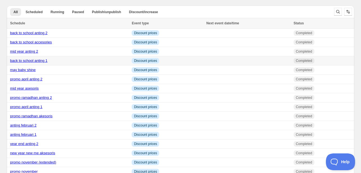
click at [40, 63] on div "back to school anting 1" at bounding box center [69, 61] width 118 height 6
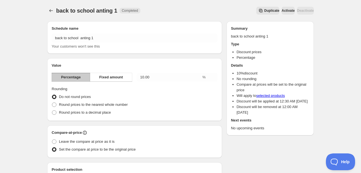
click at [264, 9] on span "Duplicate" at bounding box center [271, 10] width 15 height 4
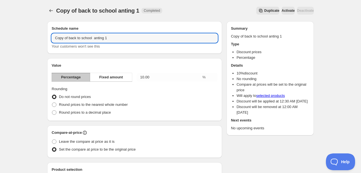
drag, startPoint x: 91, startPoint y: 38, endPoint x: 31, endPoint y: 40, distance: 60.1
type input "promo kemerdekaan anting 1"
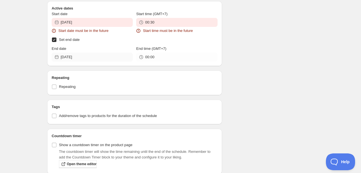
scroll to position [1369, 0]
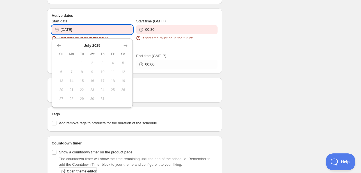
click at [100, 25] on input "[DATE]" at bounding box center [97, 29] width 72 height 9
click at [122, 46] on button "Show next month, August 2025" at bounding box center [126, 46] width 8 height 8
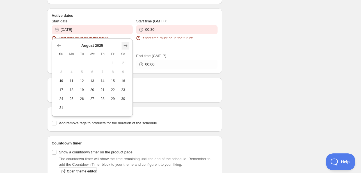
click at [122, 46] on button "Show next month, September 2025" at bounding box center [126, 46] width 8 height 8
click at [56, 47] on icon "Show previous month, August 2025" at bounding box center [59, 46] width 6 height 6
click at [84, 81] on span "12" at bounding box center [82, 81] width 6 height 4
type input "[DATE]"
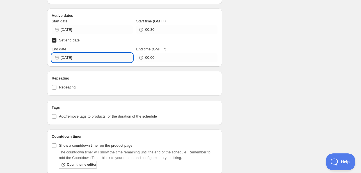
click at [110, 53] on input "[DATE]" at bounding box center [97, 57] width 72 height 9
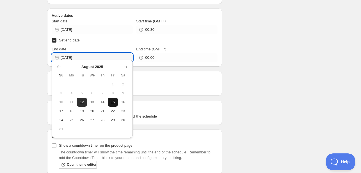
click at [109, 101] on button "15" at bounding box center [113, 102] width 10 height 9
type input "[DATE]"
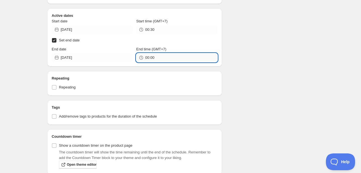
click at [154, 54] on input "00:00" at bounding box center [181, 57] width 72 height 9
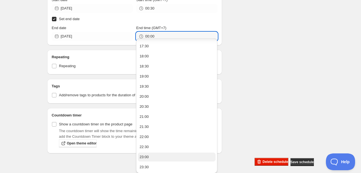
scroll to position [352, 0]
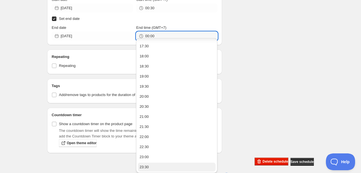
click at [162, 165] on button "23:30" at bounding box center [177, 167] width 78 height 9
type input "23:30"
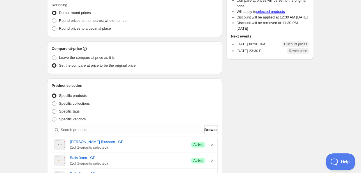
scroll to position [0, 0]
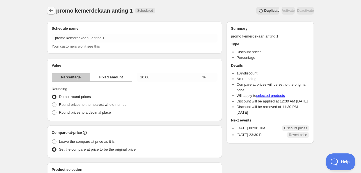
click at [49, 10] on icon "Schedules" at bounding box center [51, 11] width 6 height 6
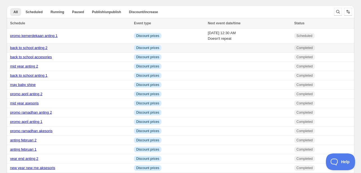
click at [38, 49] on link "back to school anting 2" at bounding box center [28, 48] width 37 height 4
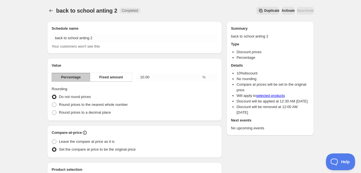
click at [256, 11] on button "Duplicate" at bounding box center [267, 11] width 23 height 8
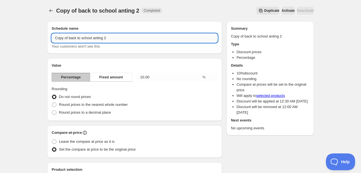
click at [90, 38] on input "Copy of back to school anting 2" at bounding box center [135, 38] width 166 height 9
click at [91, 36] on input "Copy of back to school anting 2" at bounding box center [135, 38] width 166 height 9
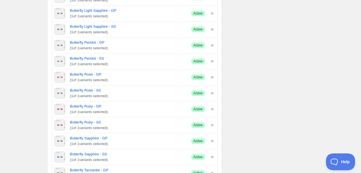
scroll to position [928, 0]
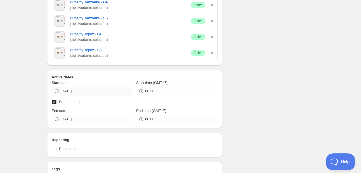
type input "promo kemerdekaan anting 2"
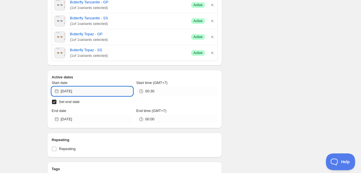
click at [109, 92] on input "[DATE]" at bounding box center [97, 91] width 72 height 9
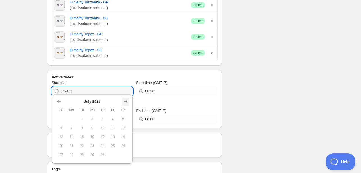
click at [124, 102] on icon "Show next month, August 2025" at bounding box center [126, 102] width 6 height 6
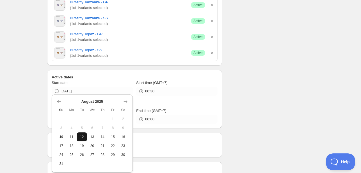
click at [84, 138] on span "12" at bounding box center [82, 137] width 6 height 4
type input "[DATE]"
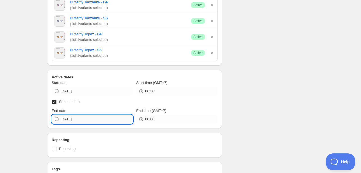
click at [101, 119] on input "[DATE]" at bounding box center [97, 119] width 72 height 9
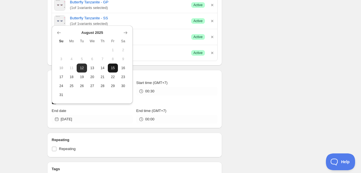
click at [109, 68] on button "15" at bounding box center [113, 68] width 10 height 9
type input "[DATE]"
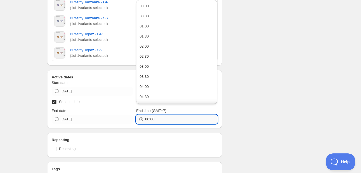
click at [146, 116] on input "00:00" at bounding box center [181, 119] width 72 height 9
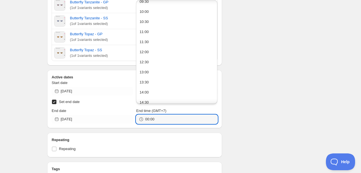
scroll to position [383, 0]
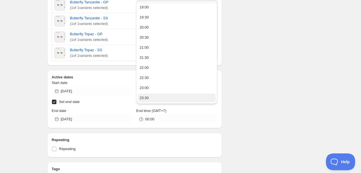
click at [151, 101] on button "23:30" at bounding box center [177, 98] width 78 height 9
type input "23:30"
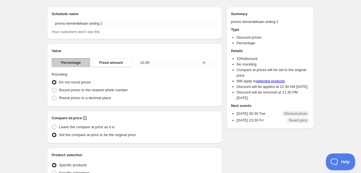
scroll to position [0, 0]
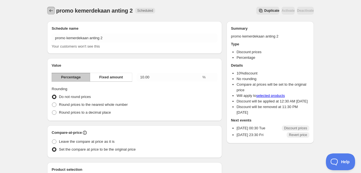
click at [54, 10] on button "Schedules" at bounding box center [51, 11] width 8 height 8
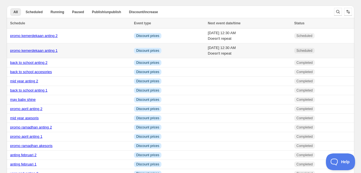
click at [35, 50] on link "promo kemerdekaan anting 1" at bounding box center [33, 51] width 47 height 4
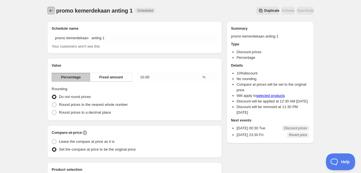
click at [54, 10] on button "Schedules" at bounding box center [51, 11] width 8 height 8
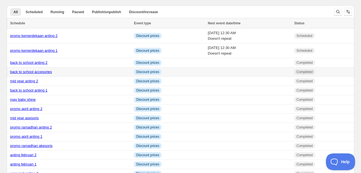
click at [45, 72] on link "back to school accesories" at bounding box center [31, 72] width 42 height 4
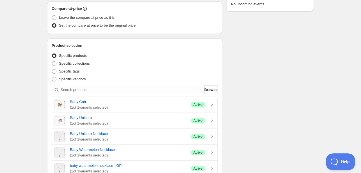
scroll to position [121, 0]
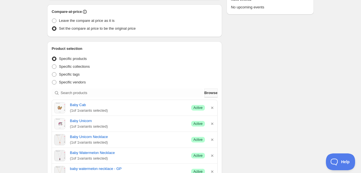
click at [211, 94] on span "Browse" at bounding box center [210, 93] width 13 height 6
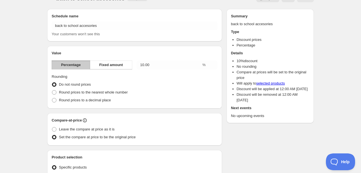
scroll to position [9, 0]
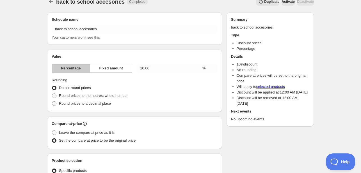
click at [264, 3] on span "Duplicate" at bounding box center [271, 1] width 15 height 4
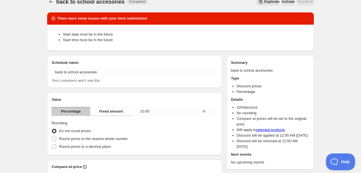
click at [264, 1] on span "Duplicate" at bounding box center [271, 1] width 15 height 4
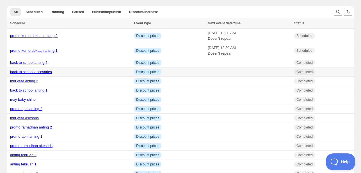
click at [39, 71] on link "back to school accesories" at bounding box center [31, 72] width 42 height 4
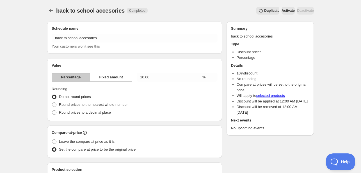
click at [264, 11] on span "Duplicate" at bounding box center [271, 10] width 15 height 4
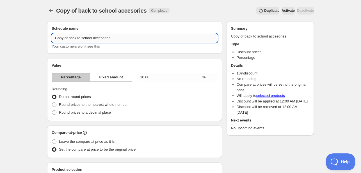
click at [83, 42] on input "Copy of back to school accesories" at bounding box center [135, 38] width 166 height 9
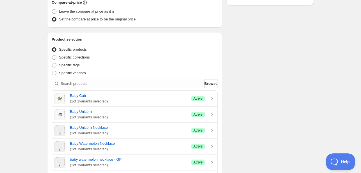
scroll to position [140, 0]
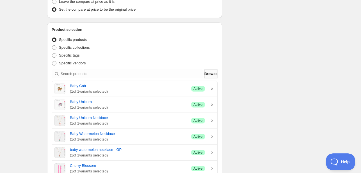
type input "promo kemerdekaan aksesoris"
click at [205, 75] on span "Browse" at bounding box center [210, 74] width 13 height 6
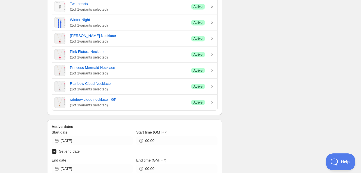
scroll to position [1151, 0]
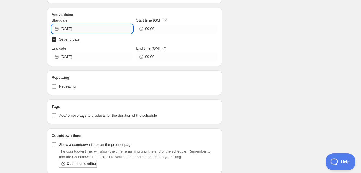
click at [87, 26] on input "[DATE]" at bounding box center [97, 28] width 72 height 9
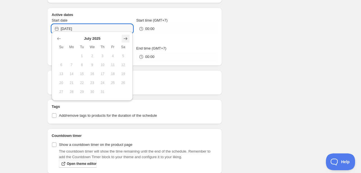
click at [125, 37] on icon "Show next month, August 2025" at bounding box center [126, 39] width 6 height 6
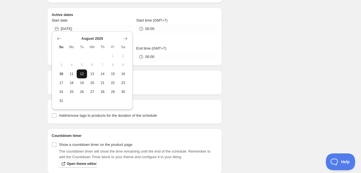
click at [79, 72] on span "12" at bounding box center [82, 74] width 6 height 4
type input "[DATE]"
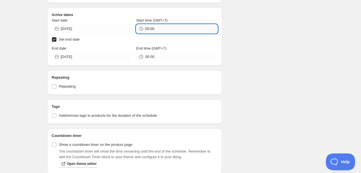
click at [161, 25] on input "00:00" at bounding box center [181, 28] width 72 height 9
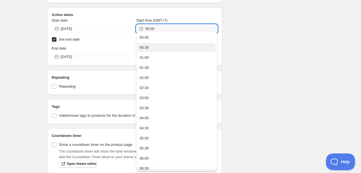
click at [165, 49] on button "00:30" at bounding box center [177, 47] width 78 height 9
type input "00:30"
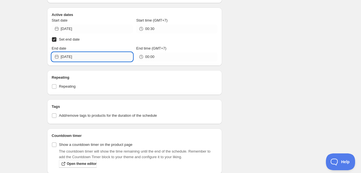
click at [112, 52] on input "[DATE]" at bounding box center [97, 56] width 72 height 9
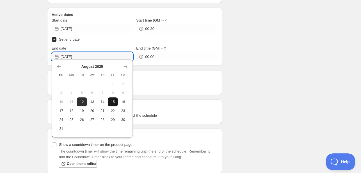
click at [112, 99] on button "15" at bounding box center [113, 102] width 10 height 9
type input "[DATE]"
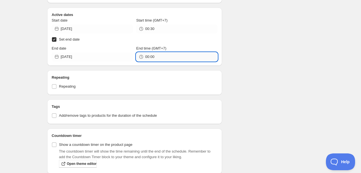
click at [159, 55] on input "00:00" at bounding box center [181, 56] width 72 height 9
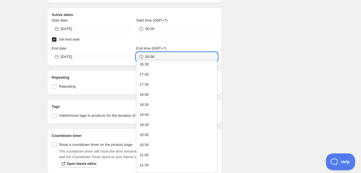
scroll to position [373, 0]
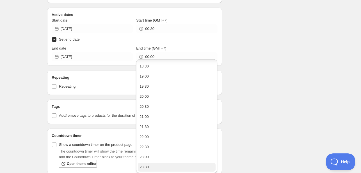
click at [147, 167] on div "23:30" at bounding box center [144, 168] width 9 height 6
type input "23:30"
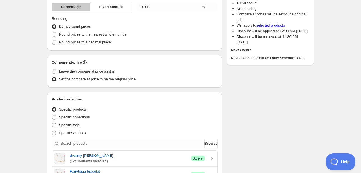
scroll to position [21, 0]
